Goal: Transaction & Acquisition: Book appointment/travel/reservation

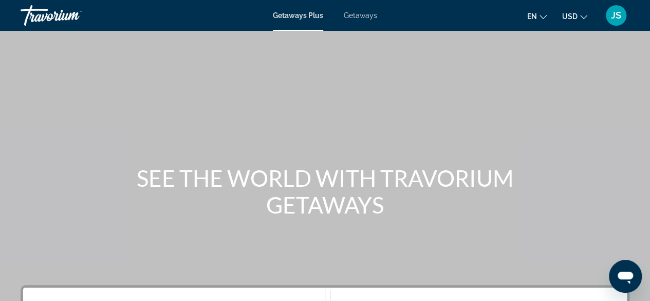
click at [570, 20] on span "USD" at bounding box center [569, 16] width 15 height 8
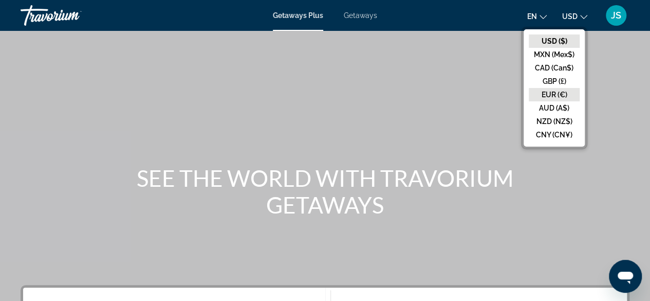
click at [562, 95] on button "EUR (€)" at bounding box center [554, 94] width 51 height 13
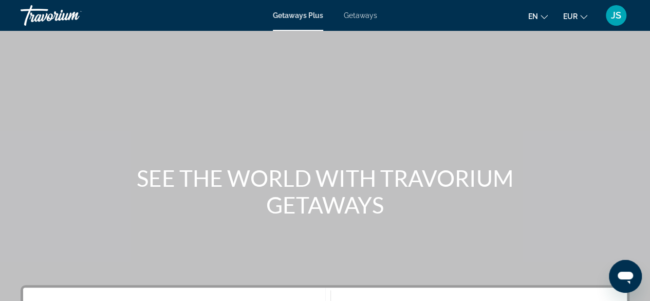
click at [541, 17] on icon "Change language" at bounding box center [544, 16] width 7 height 7
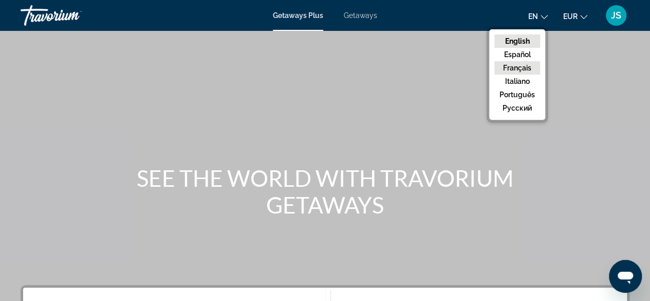
click at [523, 66] on button "Français" at bounding box center [517, 67] width 46 height 13
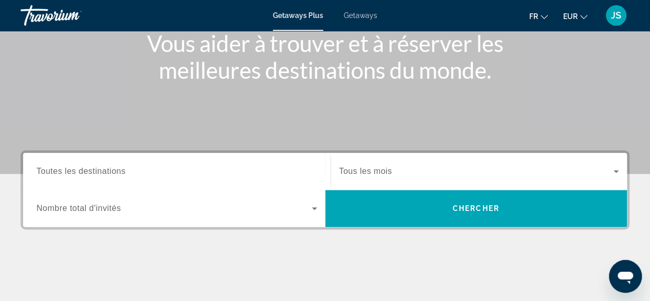
scroll to position [154, 0]
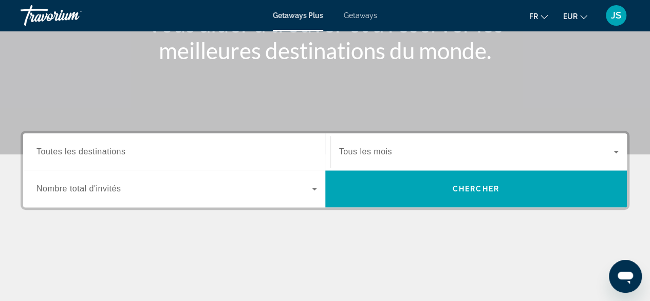
click at [84, 155] on span "Toutes les destinations" at bounding box center [80, 151] width 89 height 9
click at [84, 155] on input "Destination Toutes les destinations" at bounding box center [176, 152] width 281 height 12
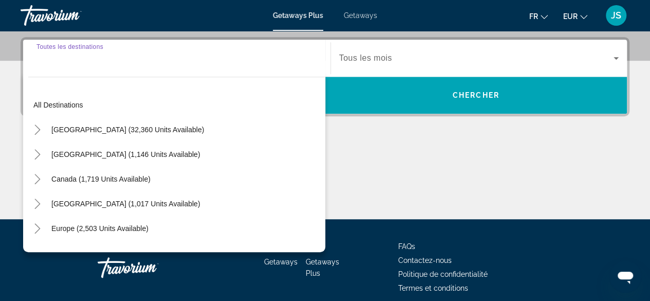
scroll to position [251, 0]
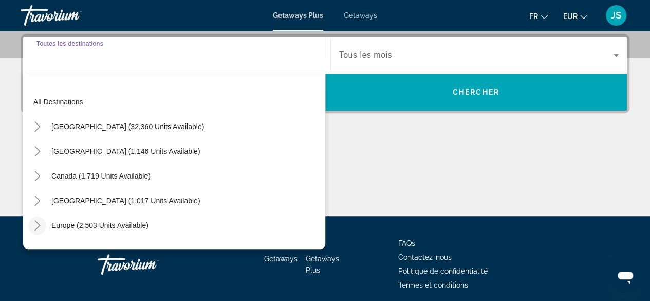
click at [40, 225] on icon "Toggle Europe (2,503 units available)" at bounding box center [37, 225] width 6 height 10
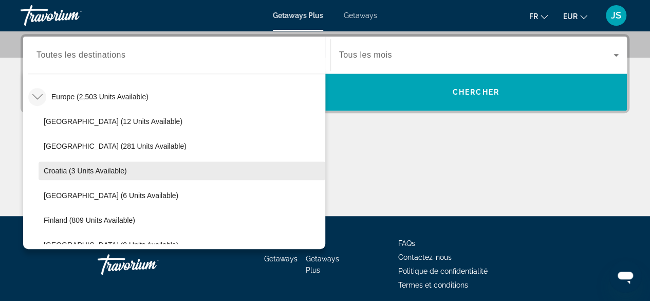
click at [67, 169] on span "Croatia (3 units available)" at bounding box center [85, 171] width 83 height 8
type input "**********"
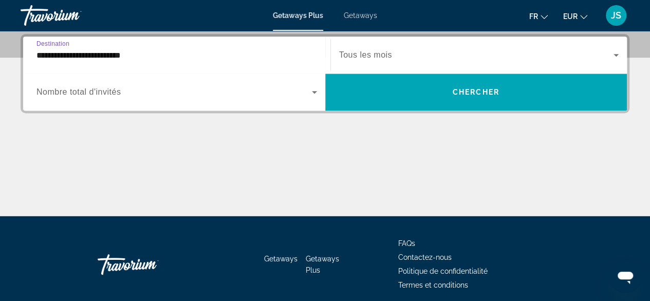
click at [344, 137] on div "**********" at bounding box center [325, 125] width 650 height 182
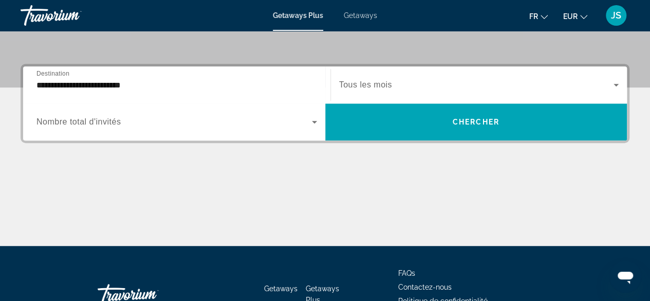
scroll to position [199, 0]
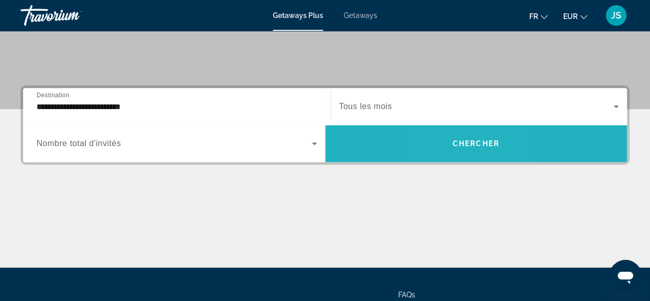
click at [451, 146] on span "Search widget" at bounding box center [476, 143] width 302 height 25
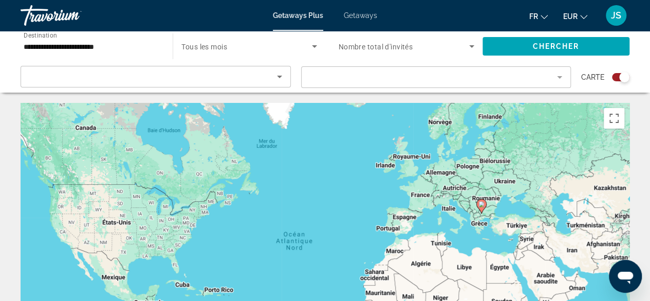
click at [225, 44] on span "Tous les mois" at bounding box center [204, 47] width 46 height 8
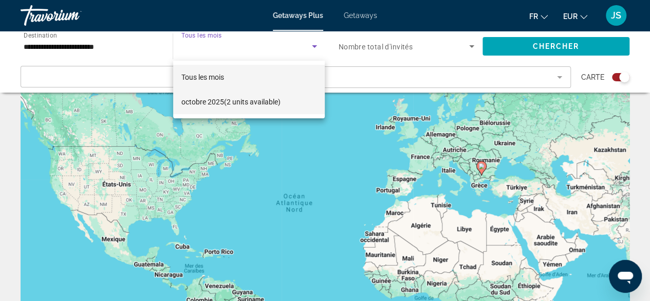
scroll to position [51, 0]
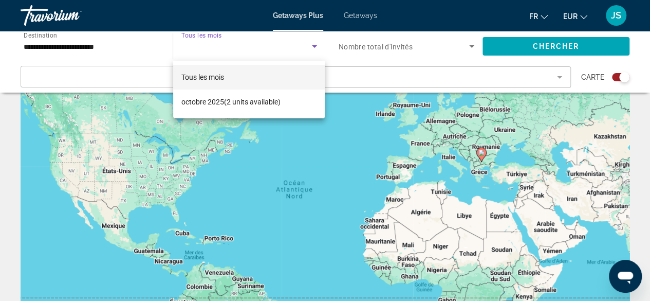
click at [67, 45] on div at bounding box center [325, 150] width 650 height 301
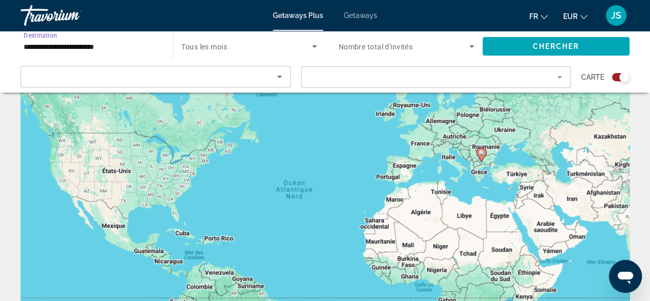
click at [80, 45] on input "**********" at bounding box center [92, 47] width 136 height 12
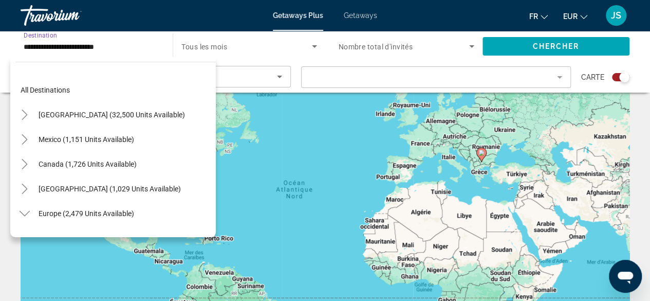
scroll to position [135, 0]
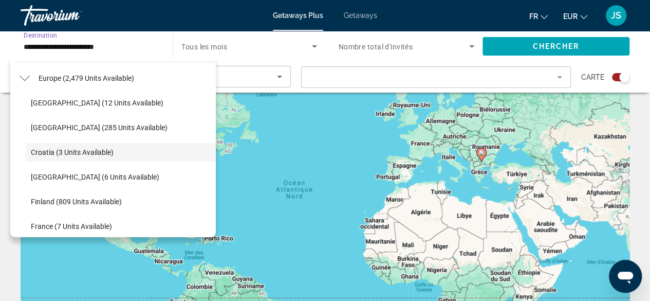
click at [363, 15] on span "Getaways" at bounding box center [360, 15] width 33 height 8
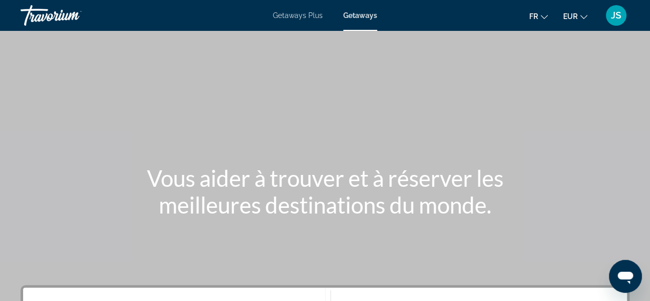
scroll to position [103, 0]
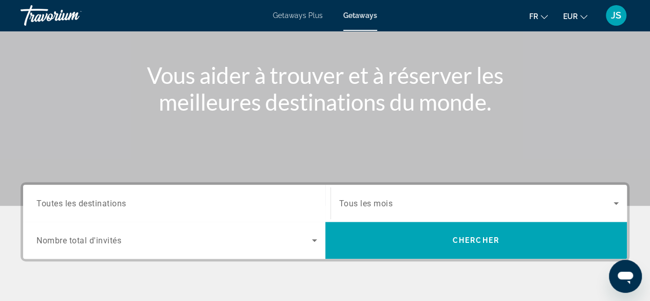
click at [114, 200] on span "Toutes les destinations" at bounding box center [81, 203] width 90 height 10
click at [114, 200] on input "Destination Toutes les destinations" at bounding box center [176, 203] width 281 height 12
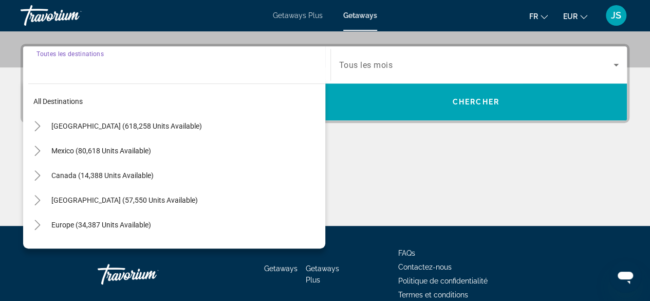
scroll to position [251, 0]
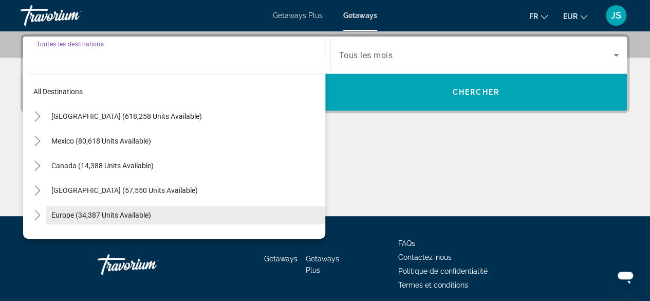
click at [67, 211] on span "Europe (34,387 units available)" at bounding box center [101, 215] width 100 height 8
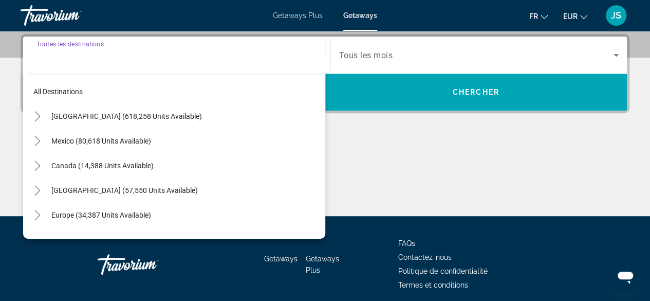
type input "**********"
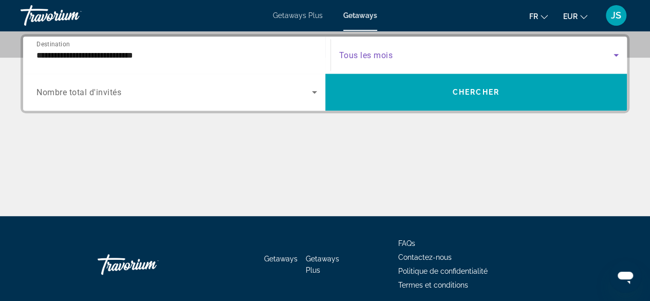
click at [413, 53] on span "Search widget" at bounding box center [476, 55] width 275 height 12
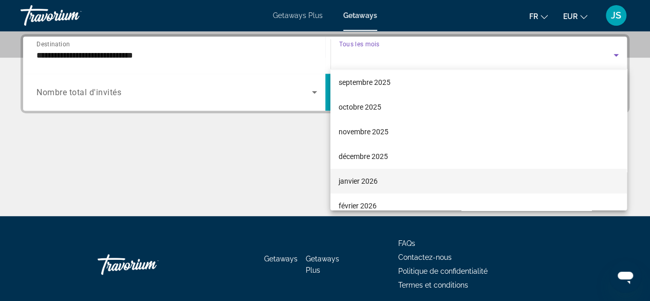
scroll to position [51, 0]
click at [373, 180] on span "février 2026" at bounding box center [358, 182] width 38 height 12
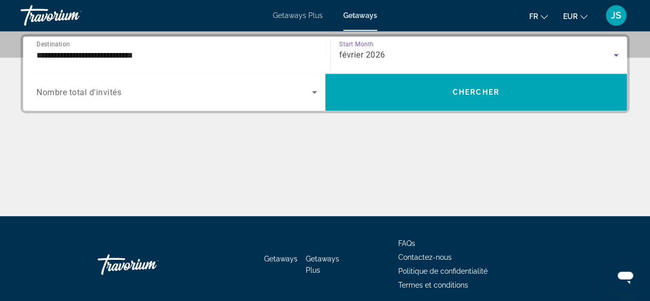
click at [73, 94] on span "Nombre total d'invités" at bounding box center [78, 92] width 85 height 10
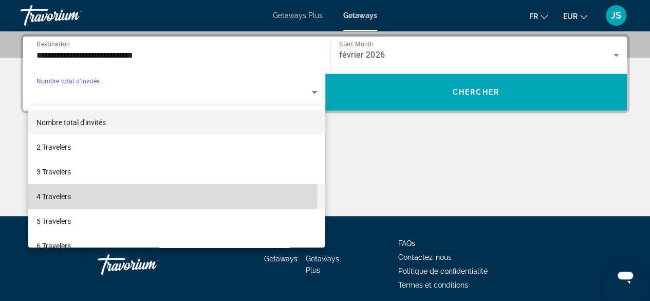
click at [74, 192] on mat-option "4 Travelers" at bounding box center [176, 196] width 297 height 25
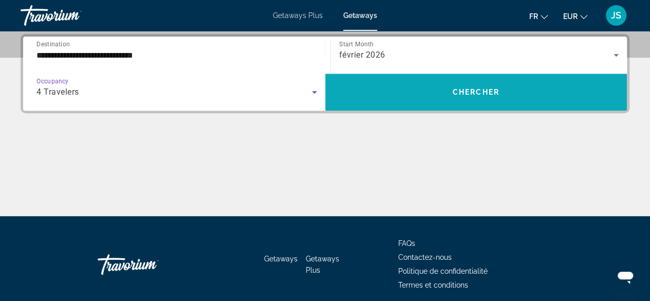
click at [409, 98] on span "Search widget" at bounding box center [476, 92] width 302 height 25
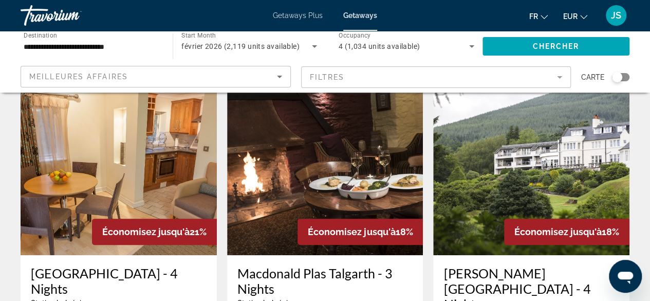
scroll to position [51, 0]
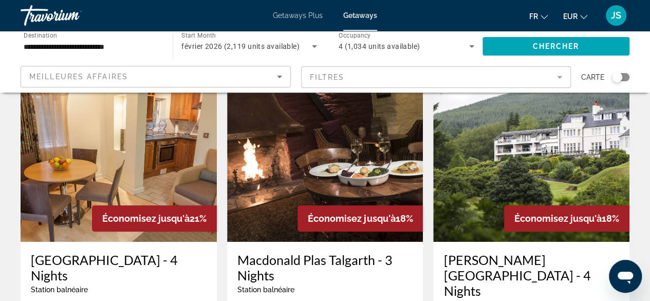
click at [172, 75] on div "Meilleures affaires" at bounding box center [153, 76] width 248 height 12
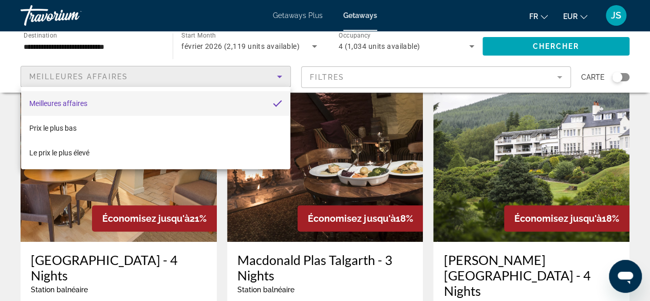
click at [222, 248] on div at bounding box center [325, 150] width 650 height 301
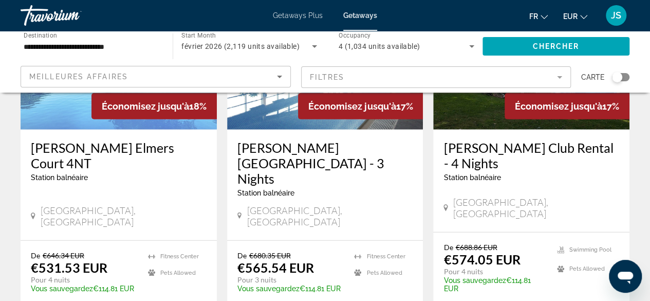
scroll to position [1336, 0]
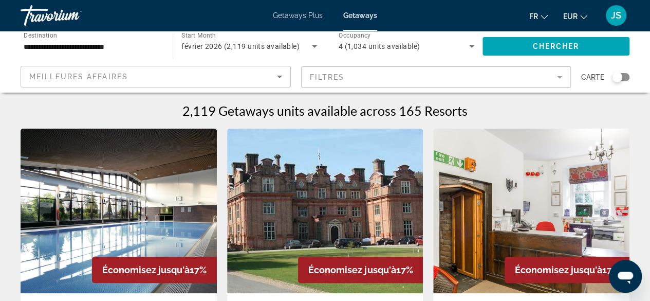
click at [367, 79] on mat-form-field "Filtres" at bounding box center [436, 77] width 270 height 22
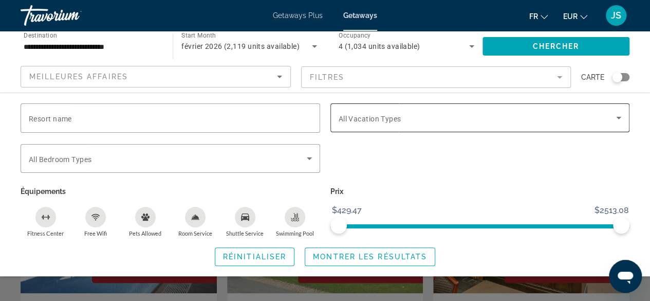
click at [379, 121] on span "All Vacation Types" at bounding box center [370, 119] width 63 height 8
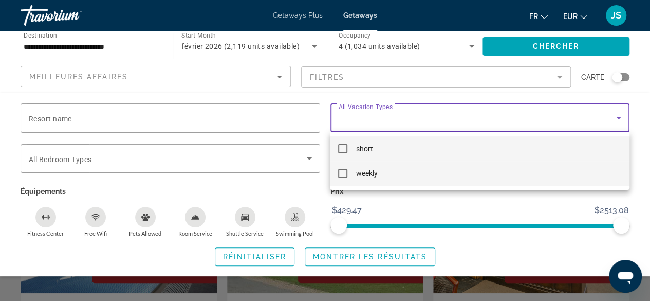
click at [366, 174] on span "weekly" at bounding box center [367, 173] width 22 height 12
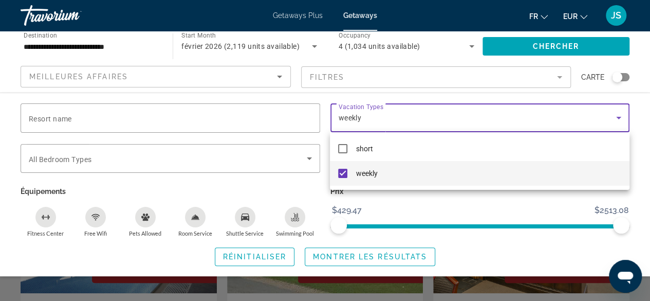
click at [372, 255] on div at bounding box center [325, 150] width 650 height 301
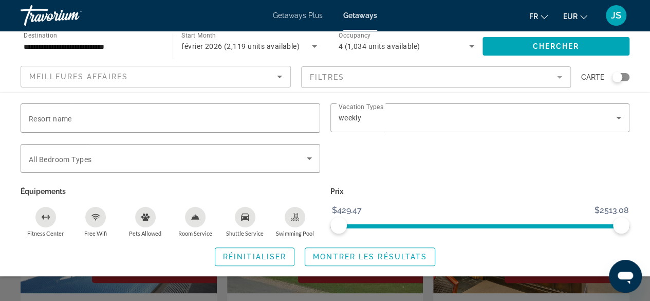
click at [372, 255] on span "Montrer les résultats" at bounding box center [370, 256] width 114 height 8
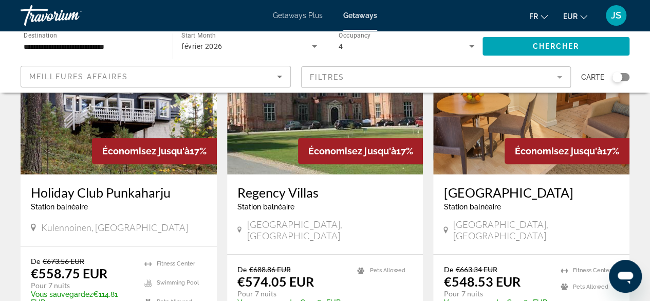
scroll to position [103, 0]
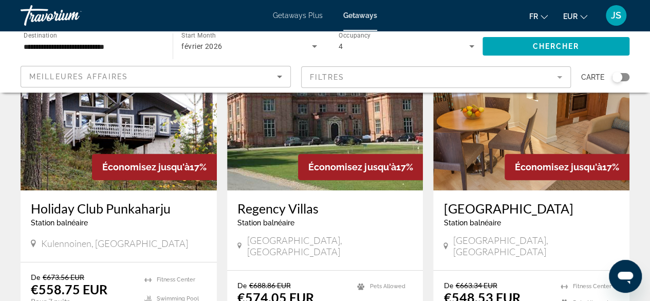
click at [262, 141] on img "Main content" at bounding box center [325, 108] width 196 height 164
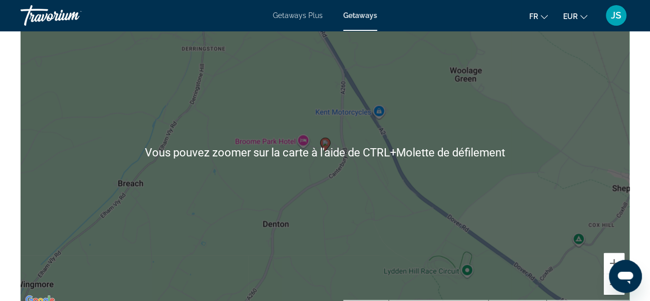
scroll to position [1491, 0]
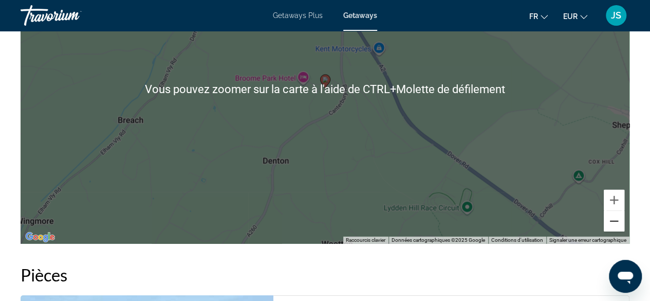
click at [612, 216] on button "Zoom arrière" at bounding box center [614, 221] width 21 height 21
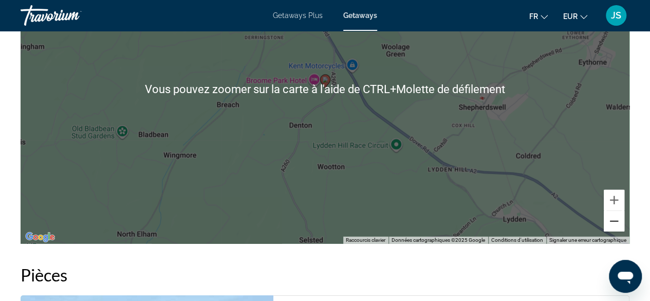
click at [612, 216] on button "Zoom arrière" at bounding box center [614, 221] width 21 height 21
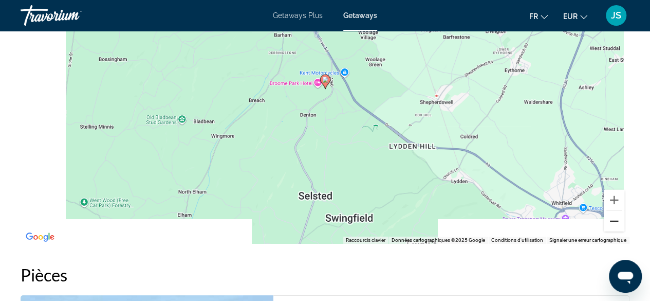
click at [612, 216] on button "Zoom arrière" at bounding box center [614, 221] width 21 height 21
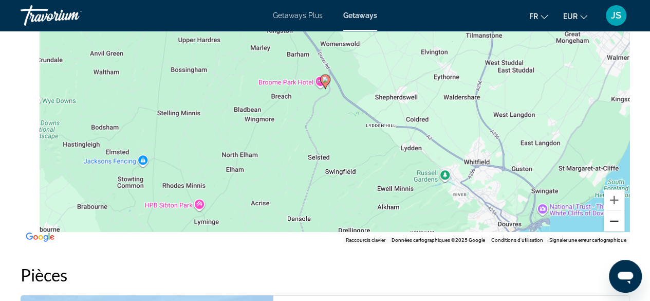
click at [612, 216] on button "Zoom arrière" at bounding box center [614, 221] width 21 height 21
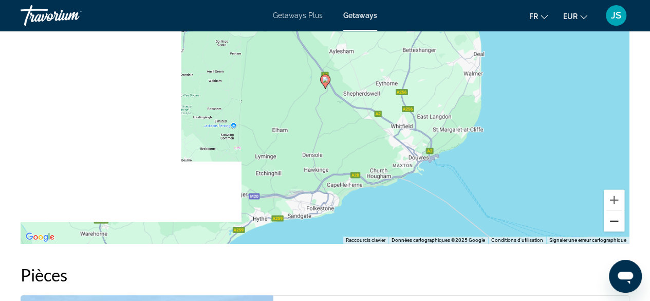
click at [612, 216] on button "Zoom arrière" at bounding box center [614, 221] width 21 height 21
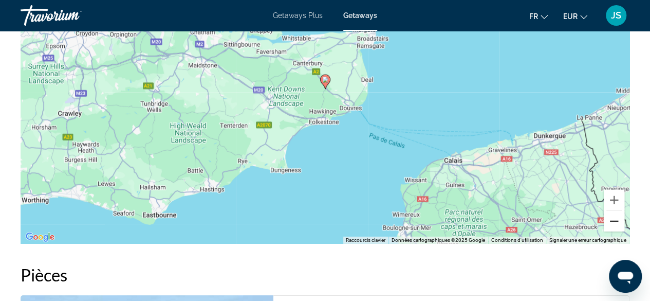
click at [612, 216] on button "Zoom arrière" at bounding box center [614, 221] width 21 height 21
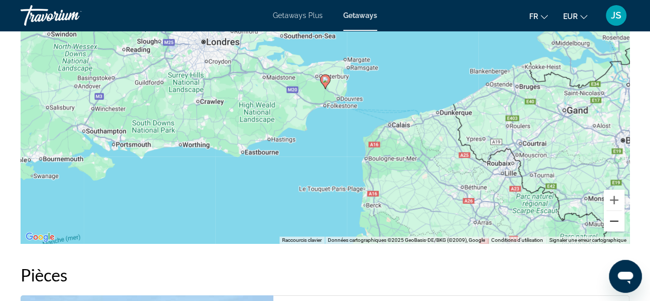
click at [612, 215] on button "Zoom arrière" at bounding box center [614, 221] width 21 height 21
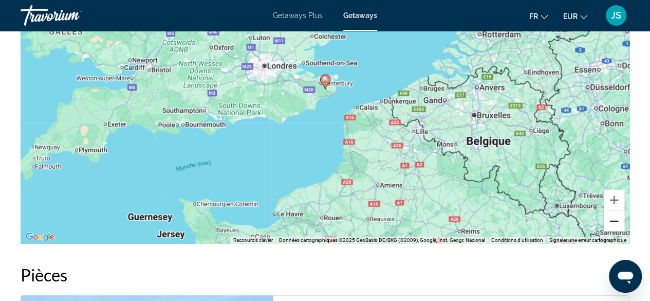
click at [612, 215] on button "Zoom arrière" at bounding box center [614, 221] width 21 height 21
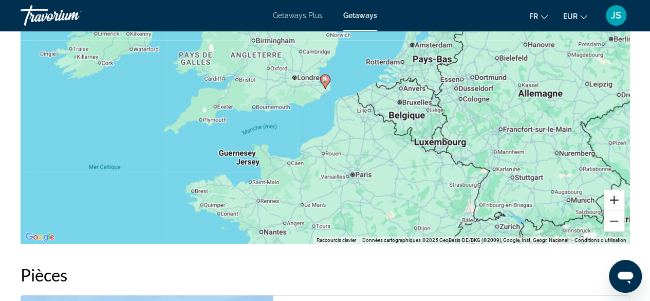
click at [612, 197] on button "Zoom avant" at bounding box center [614, 200] width 21 height 21
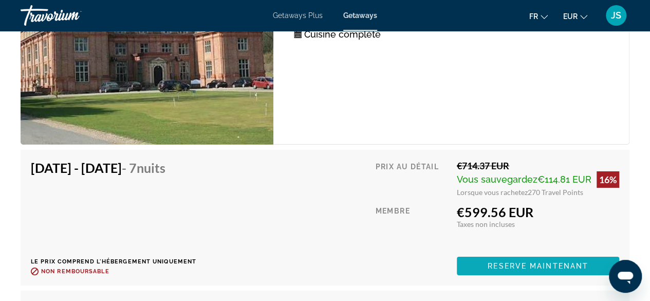
scroll to position [1850, 0]
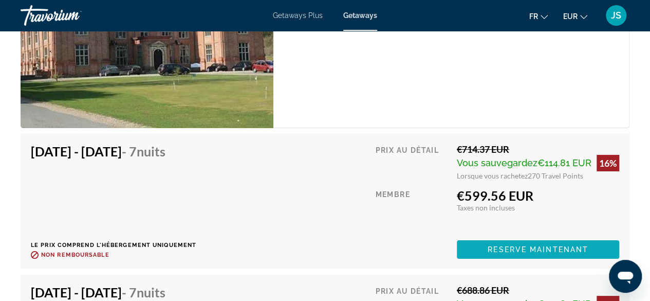
click at [532, 245] on span "Reserve maintenant" at bounding box center [538, 249] width 101 height 8
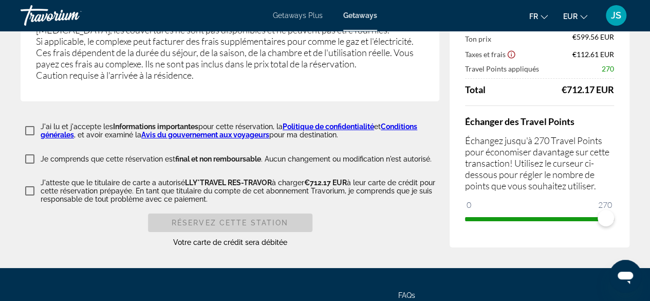
scroll to position [1785, 0]
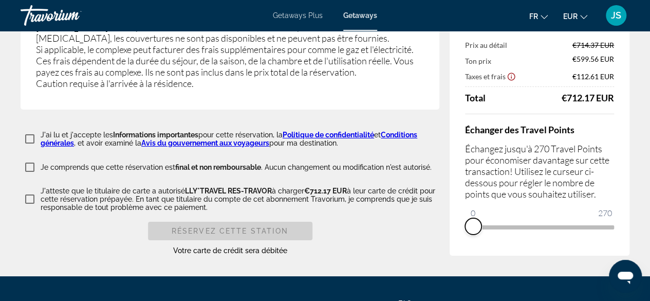
drag, startPoint x: 607, startPoint y: 201, endPoint x: 460, endPoint y: 206, distance: 147.1
click at [460, 206] on div "Résumé des prix Prix au détail €714.37 EUR Ton prix €599.56 EUR Taxes et frais …" at bounding box center [540, 124] width 180 height 261
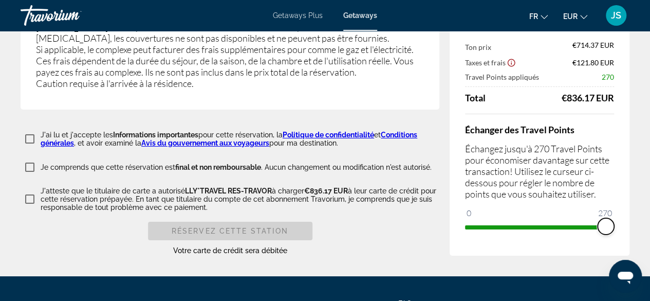
drag, startPoint x: 473, startPoint y: 203, endPoint x: 649, endPoint y: 202, distance: 175.8
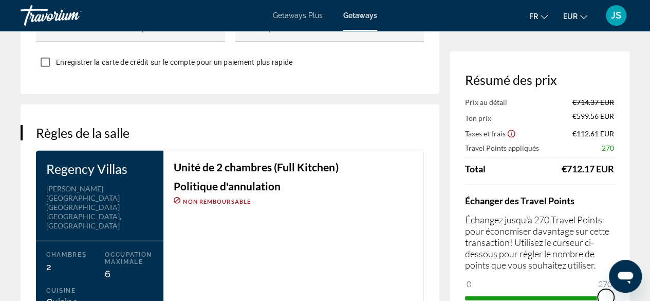
scroll to position [1014, 0]
